Goal: Task Accomplishment & Management: Manage account settings

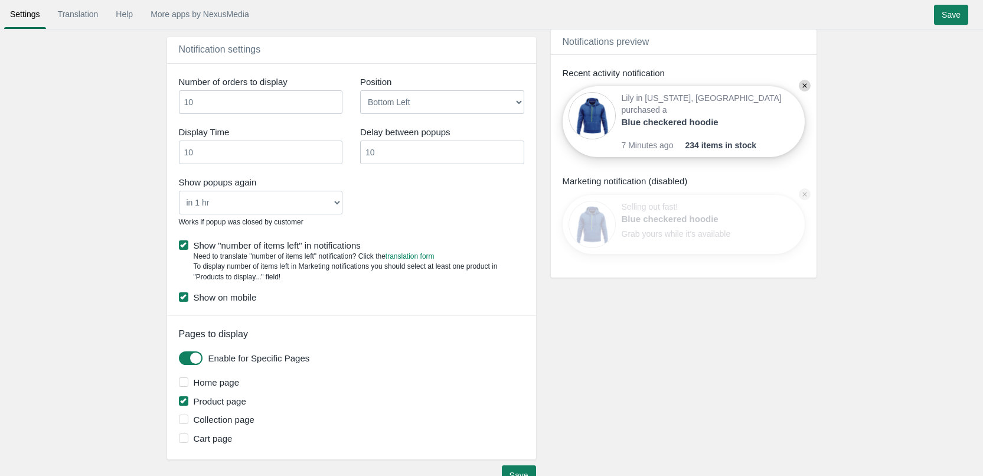
scroll to position [1711, 0]
click at [254, 100] on input "10" at bounding box center [261, 102] width 164 height 24
click at [272, 156] on input "10" at bounding box center [261, 152] width 164 height 24
click at [333, 148] on input "11" at bounding box center [261, 152] width 164 height 24
click at [333, 148] on input "12" at bounding box center [261, 152] width 164 height 24
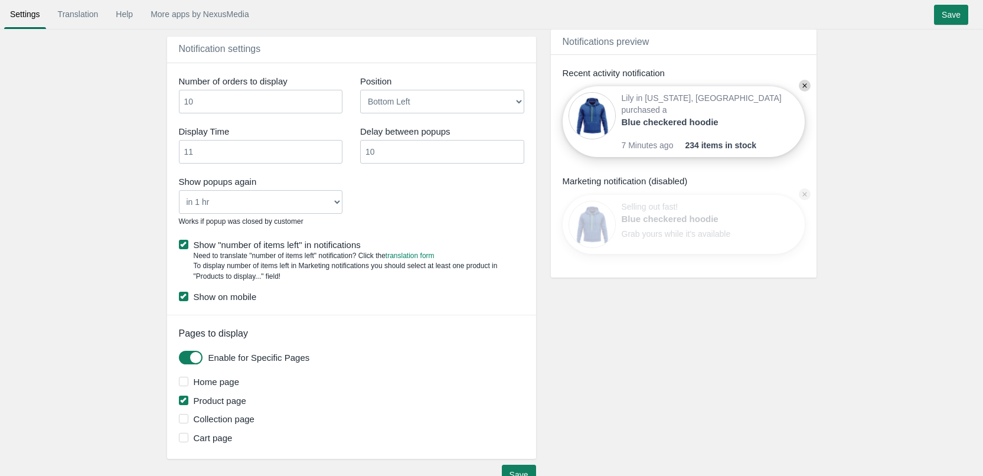
click at [332, 156] on input "11" at bounding box center [261, 152] width 164 height 24
click at [332, 156] on input "10" at bounding box center [261, 152] width 164 height 24
click at [332, 156] on input "9" at bounding box center [261, 152] width 164 height 24
click at [332, 156] on input "8" at bounding box center [261, 152] width 164 height 24
click at [332, 156] on input "7" at bounding box center [261, 152] width 164 height 24
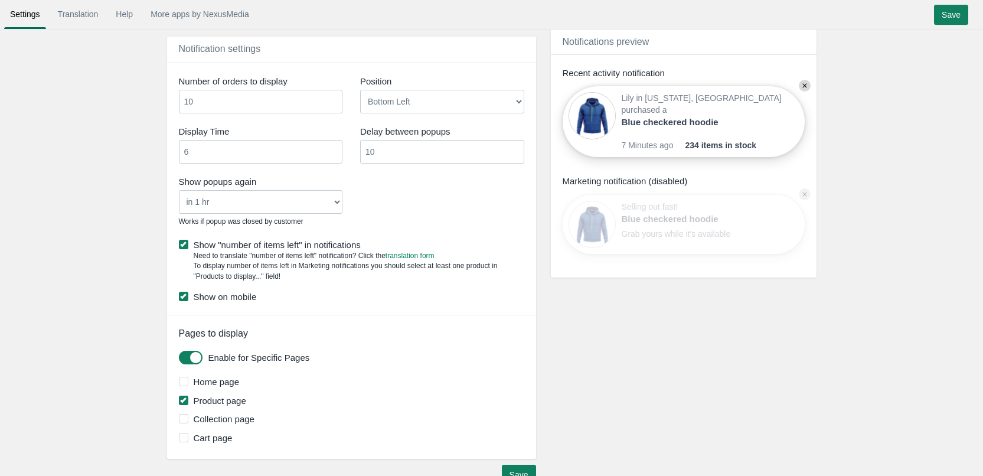
click at [332, 156] on input "6" at bounding box center [261, 152] width 164 height 24
click at [335, 149] on input "7" at bounding box center [261, 152] width 164 height 24
click at [335, 149] on input "8" at bounding box center [261, 152] width 164 height 24
click at [335, 153] on input "7" at bounding box center [261, 152] width 164 height 24
click at [335, 153] on input "6" at bounding box center [261, 152] width 164 height 24
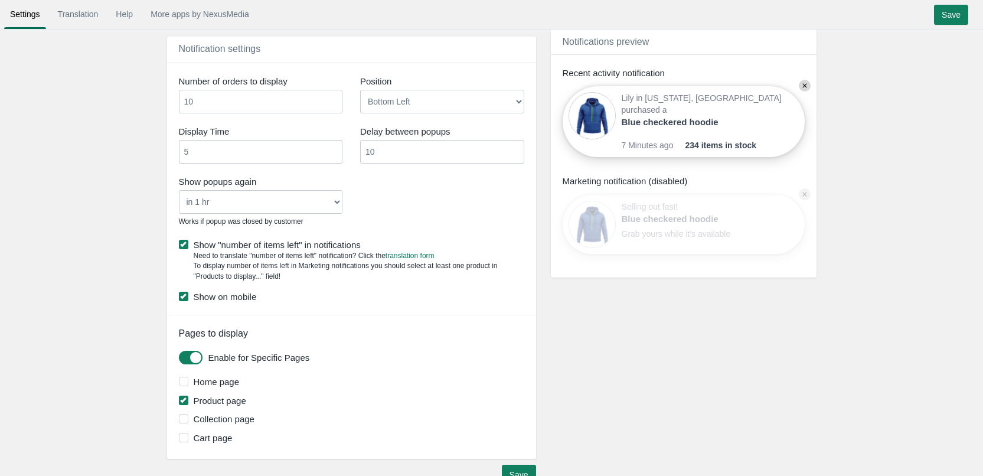
click at [335, 153] on input "5" at bounding box center [261, 152] width 164 height 24
type input "4"
click at [335, 153] on input "4" at bounding box center [261, 152] width 164 height 24
click at [421, 204] on div "Show popups again Never in 1 hr in 4 hrs in 8 hrs in 24 hrs Works if popup was …" at bounding box center [351, 202] width 363 height 60
click at [513, 156] on input "9" at bounding box center [442, 152] width 164 height 24
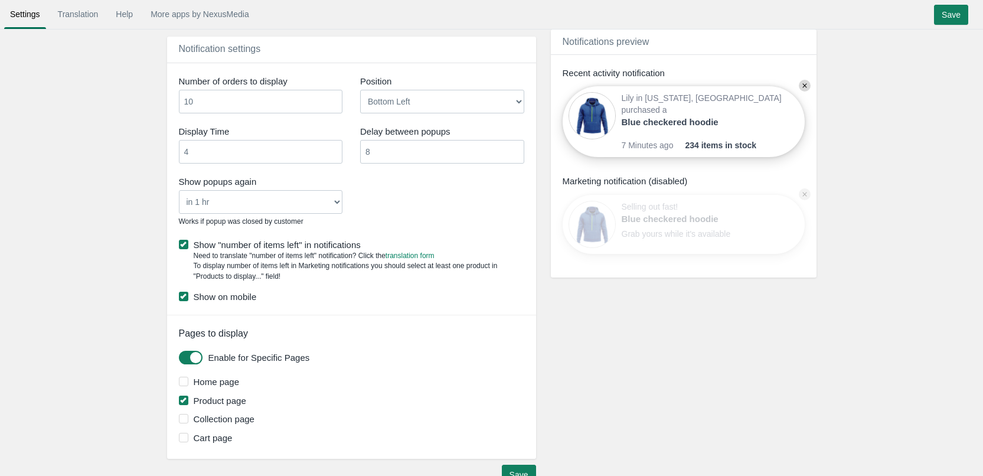
click at [513, 156] on input "8" at bounding box center [442, 152] width 164 height 24
click at [513, 156] on input "7" at bounding box center [442, 152] width 164 height 24
type input "6"
click at [513, 156] on input "6" at bounding box center [442, 152] width 164 height 24
click at [496, 191] on div "Show popups again Never in 1 hr in 4 hrs in 8 hrs in 24 hrs Works if popup was …" at bounding box center [351, 202] width 363 height 60
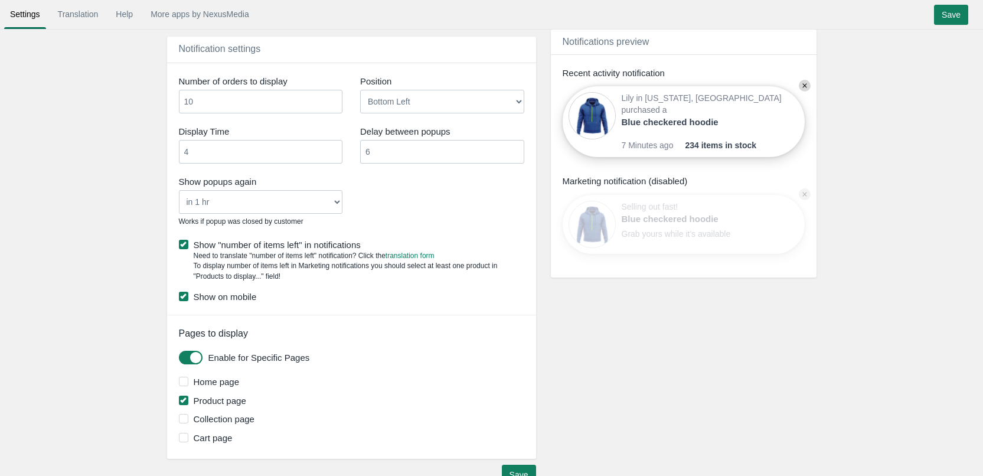
click at [273, 197] on select "Never in 1 hr in 4 hrs in 8 hrs in 24 hrs" at bounding box center [261, 202] width 164 height 24
click at [179, 190] on select "Never in 1 hr in 4 hrs in 8 hrs in 24 hrs" at bounding box center [261, 202] width 164 height 24
click at [398, 216] on div "Show popups again Never in 1 hr in 4 hrs in 8 hrs in 24 hrs Works if popup was …" at bounding box center [351, 202] width 363 height 60
click at [379, 104] on select "Bottom Left Bottom Right Top Left Top Right" at bounding box center [442, 102] width 164 height 24
drag, startPoint x: 407, startPoint y: 205, endPoint x: 379, endPoint y: 186, distance: 33.6
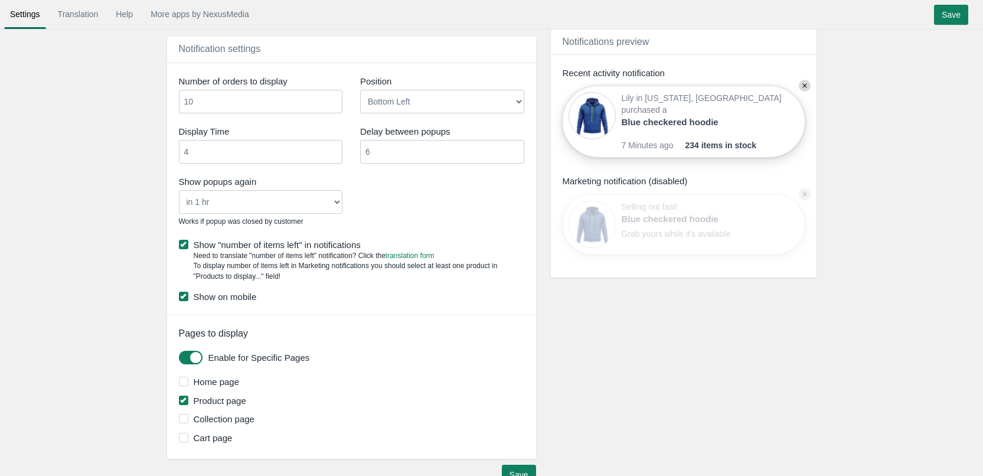
click at [407, 203] on div "Show popups again Never in 1 hr in 4 hrs in 8 hrs in 24 hrs Works if popup was …" at bounding box center [351, 202] width 363 height 60
click at [336, 97] on input "11" at bounding box center [261, 102] width 164 height 24
click at [336, 97] on input "12" at bounding box center [261, 102] width 164 height 24
click at [336, 97] on input "13" at bounding box center [261, 102] width 164 height 24
click at [336, 97] on input "14" at bounding box center [261, 102] width 164 height 24
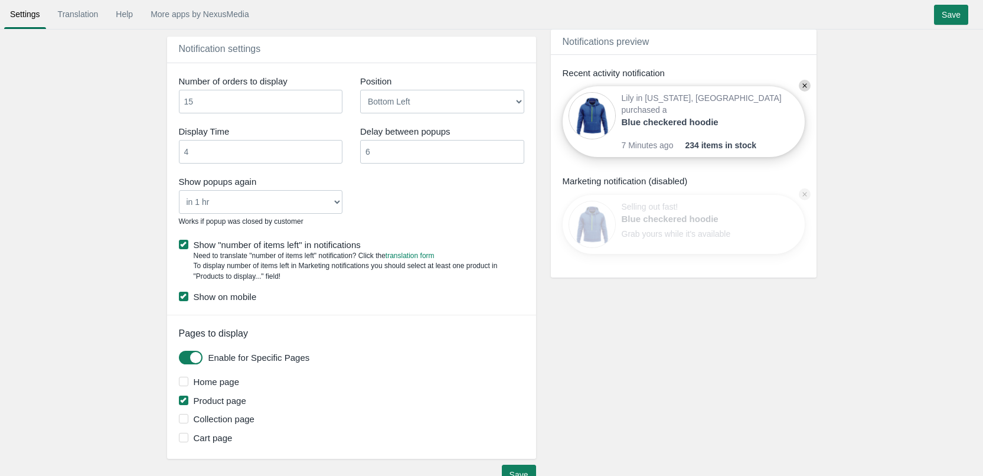
type input "15"
click at [336, 97] on input "15" at bounding box center [261, 102] width 164 height 24
click at [409, 207] on div "Show popups again Never in 1 hr in 4 hrs in 8 hrs in 24 hrs Works if popup was …" at bounding box center [351, 202] width 363 height 60
click at [945, 19] on input "Save" at bounding box center [951, 15] width 34 height 20
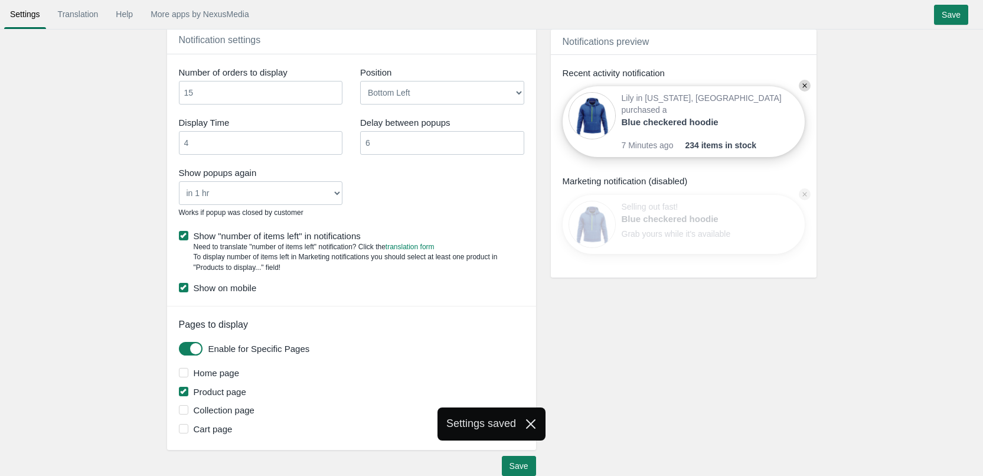
scroll to position [1735, 0]
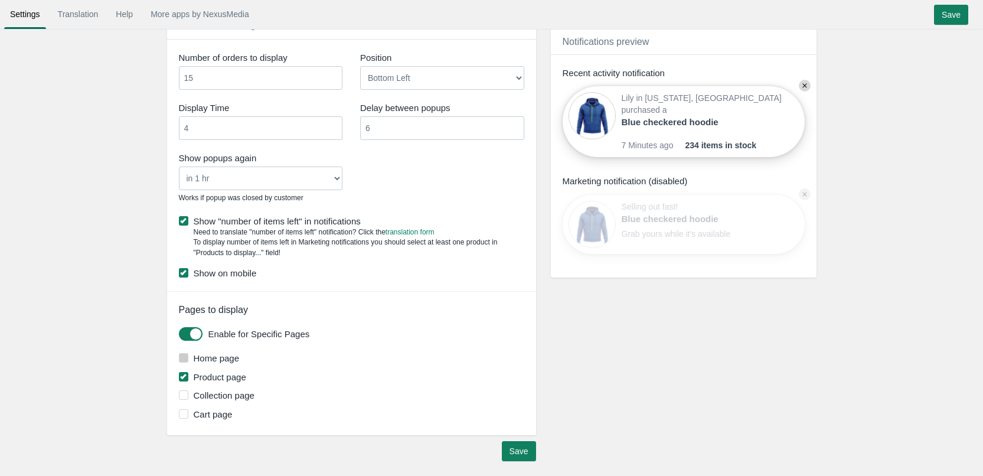
click at [186, 358] on span at bounding box center [183, 357] width 9 height 9
click at [239, 354] on input "Home page" at bounding box center [239, 354] width 0 height 0
click at [187, 395] on span at bounding box center [183, 394] width 9 height 9
click at [254, 391] on input "Collection page" at bounding box center [254, 391] width 0 height 0
drag, startPoint x: 184, startPoint y: 411, endPoint x: 263, endPoint y: 418, distance: 78.8
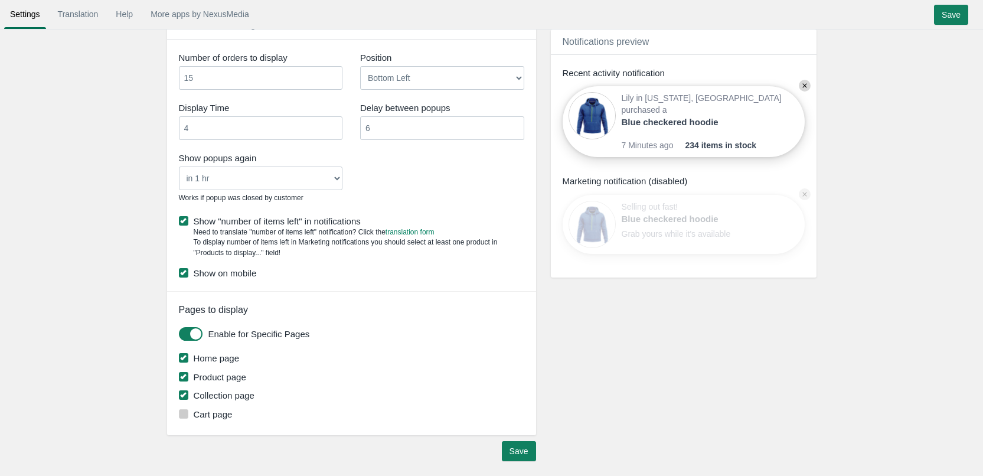
click at [185, 411] on span at bounding box center [183, 413] width 9 height 9
click at [232, 410] on input "Cart page" at bounding box center [232, 410] width 0 height 0
click at [519, 449] on input "Save" at bounding box center [519, 451] width 34 height 20
